Goal: Transaction & Acquisition: Download file/media

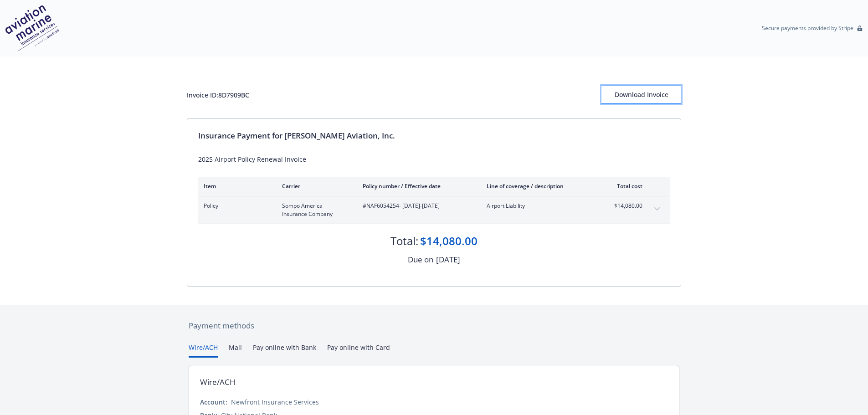
click at [618, 99] on div "Download Invoice" at bounding box center [642, 94] width 80 height 17
